Goal: Navigation & Orientation: Find specific page/section

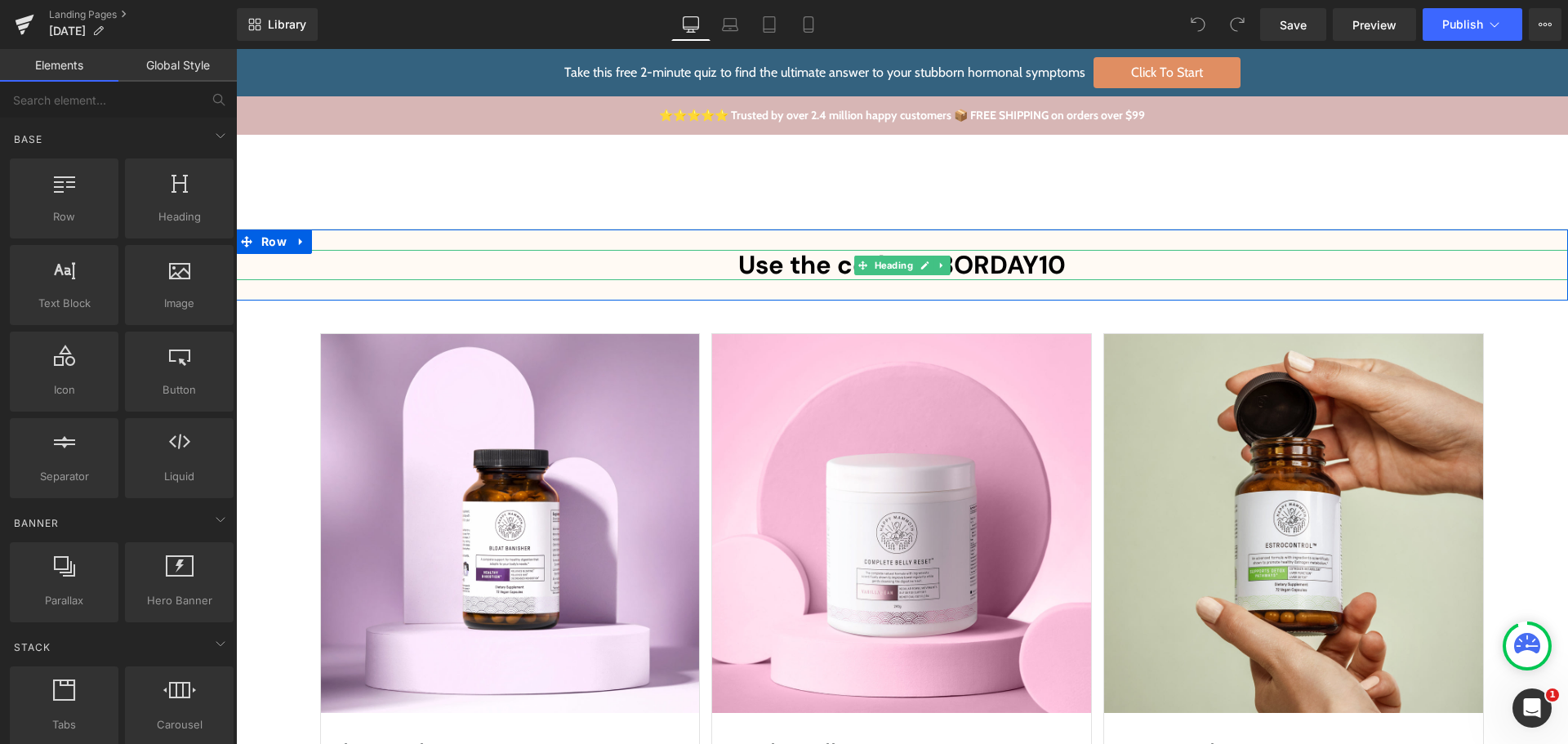
click at [783, 267] on b "Use the code LABORDAY10" at bounding box center [902, 265] width 327 height 34
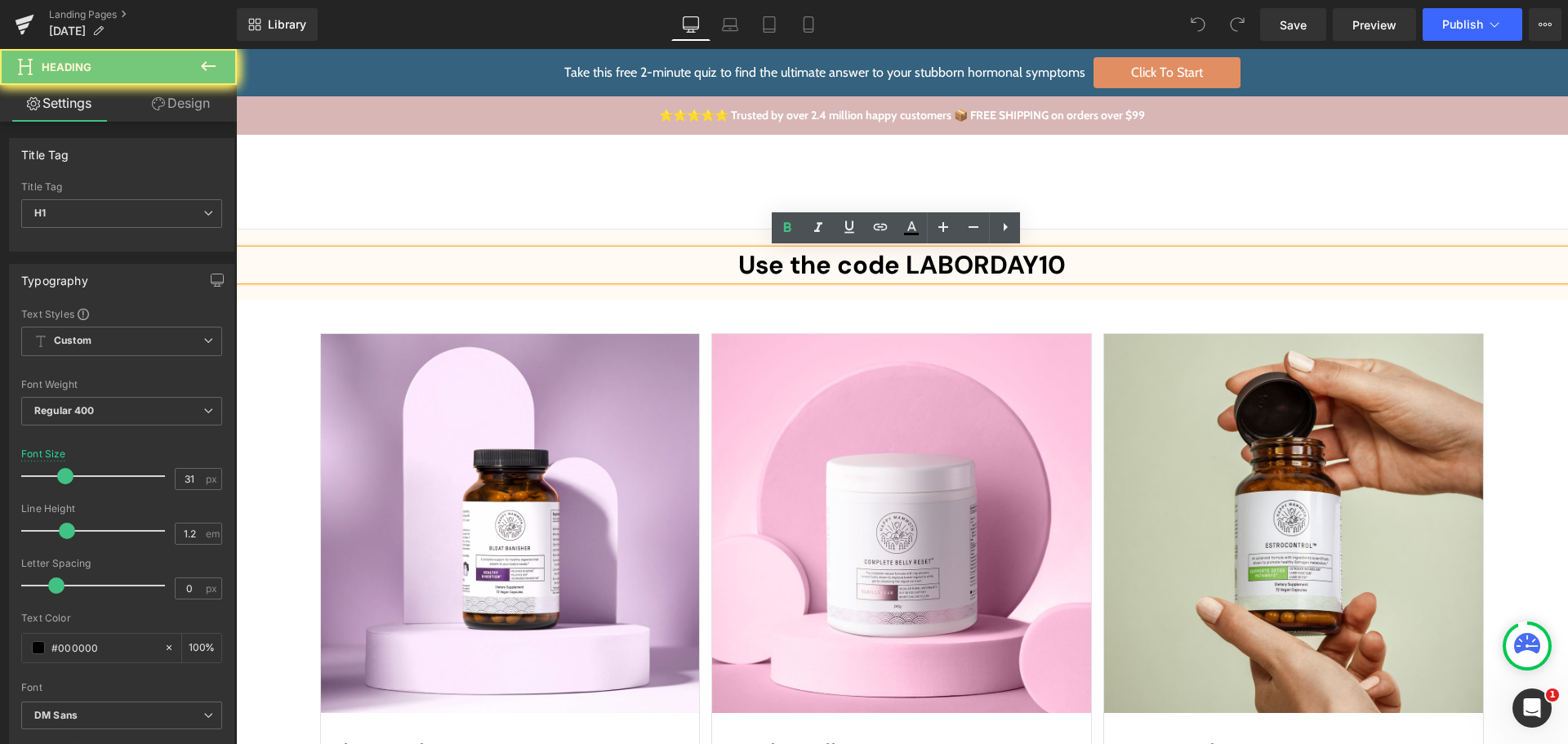
click at [783, 267] on b "Use the code LABORDAY10" at bounding box center [902, 265] width 327 height 34
paste div
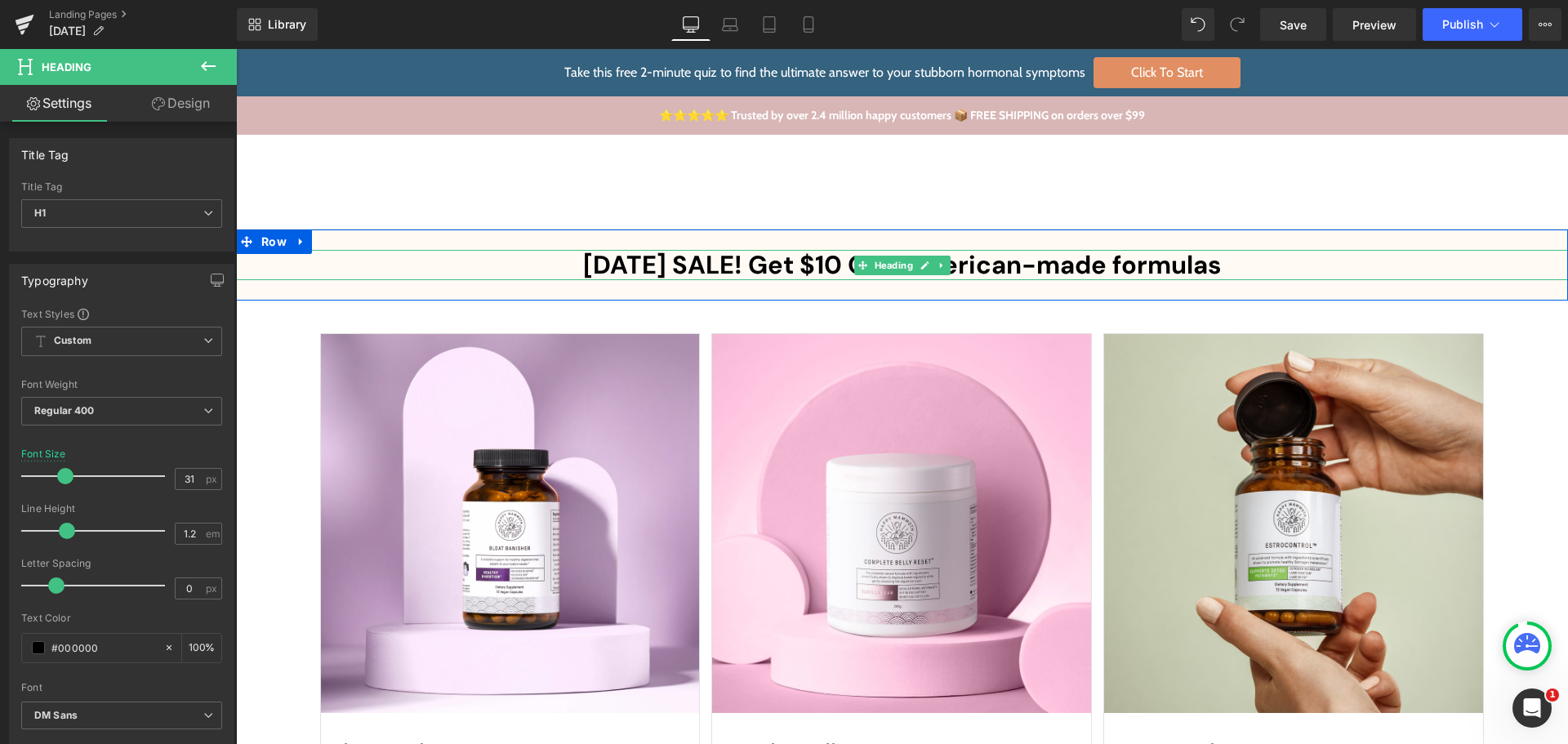
click at [1099, 258] on b "[DATE] SALE! Get $10 OFF American-made formulas" at bounding box center [902, 265] width 638 height 34
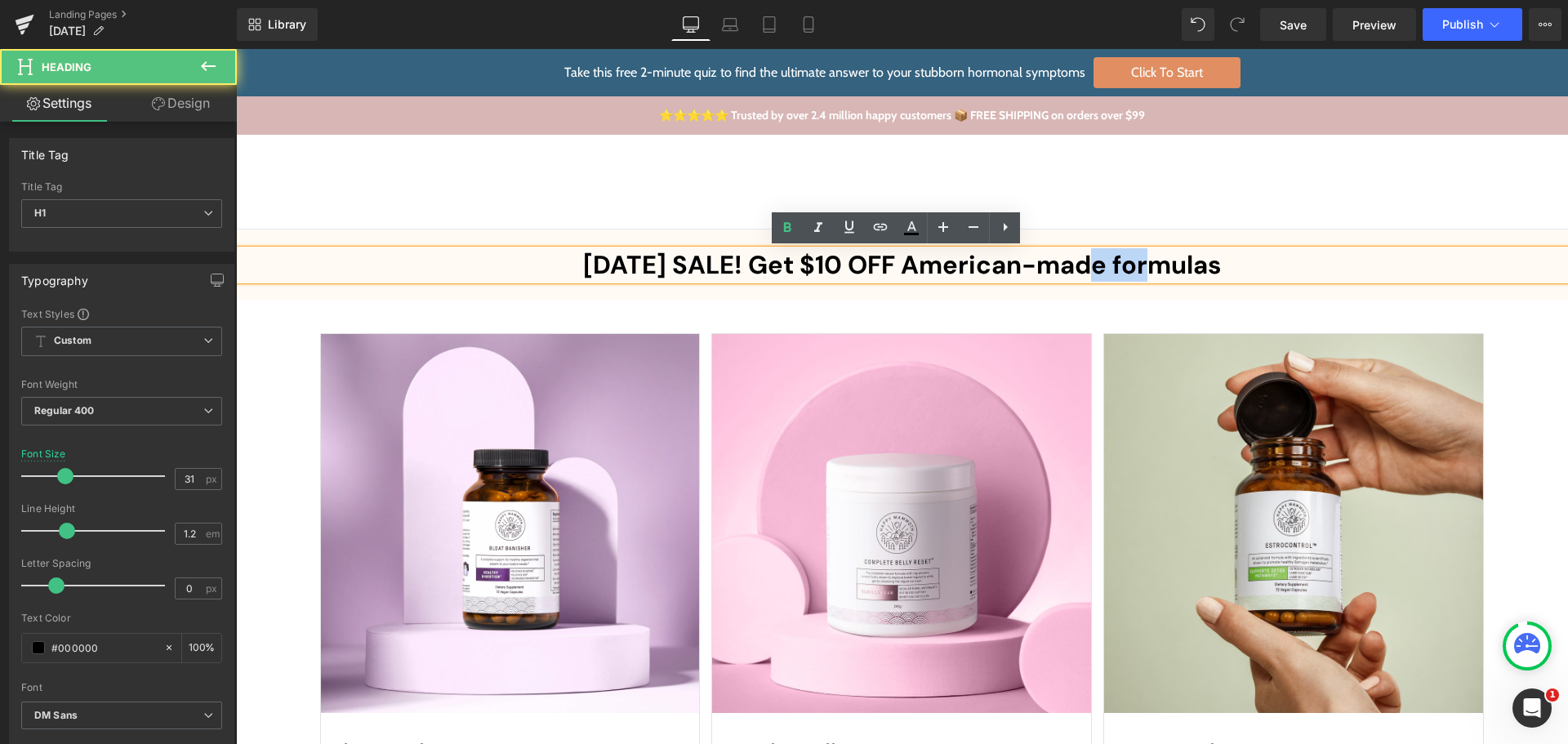
click at [1099, 258] on b "[DATE] SALE! Get $10 OFF American-made formulas" at bounding box center [902, 265] width 638 height 34
click at [1252, 266] on h1 "[DATE] SALE! Get $10 OFF American-made formulas" at bounding box center [901, 265] width 1169 height 30
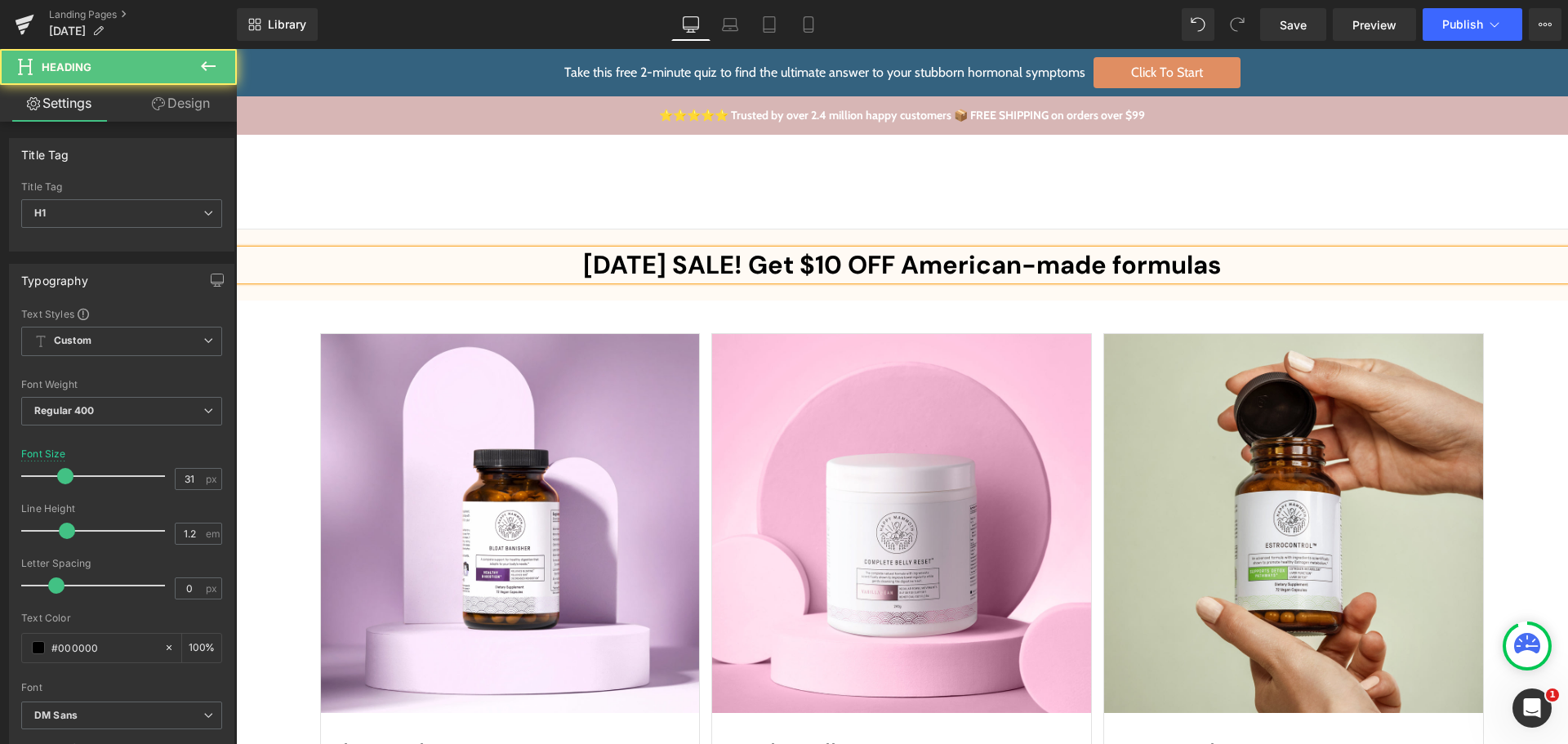
click at [1243, 262] on h1 "[DATE] SALE! Get $10 OFF American-made formulas" at bounding box center [901, 265] width 1169 height 30
